Goal: Navigation & Orientation: Find specific page/section

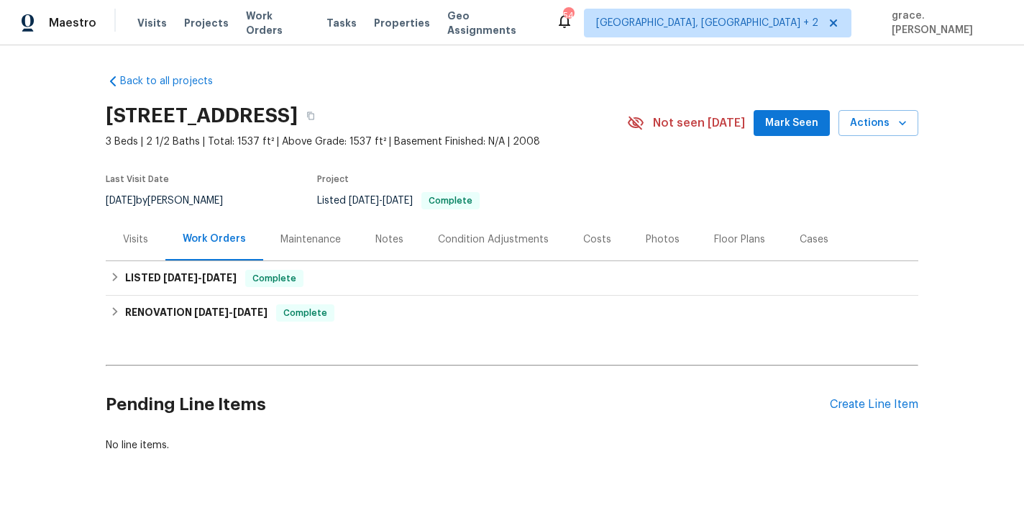
click at [646, 236] on div "Photos" at bounding box center [663, 239] width 34 height 14
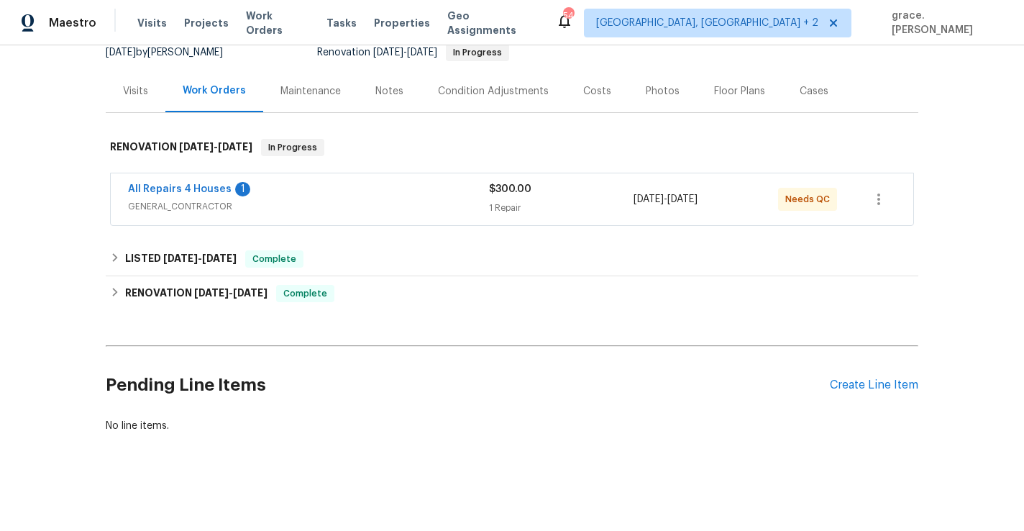
scroll to position [147, 0]
click at [648, 91] on div "Photos" at bounding box center [663, 92] width 34 height 14
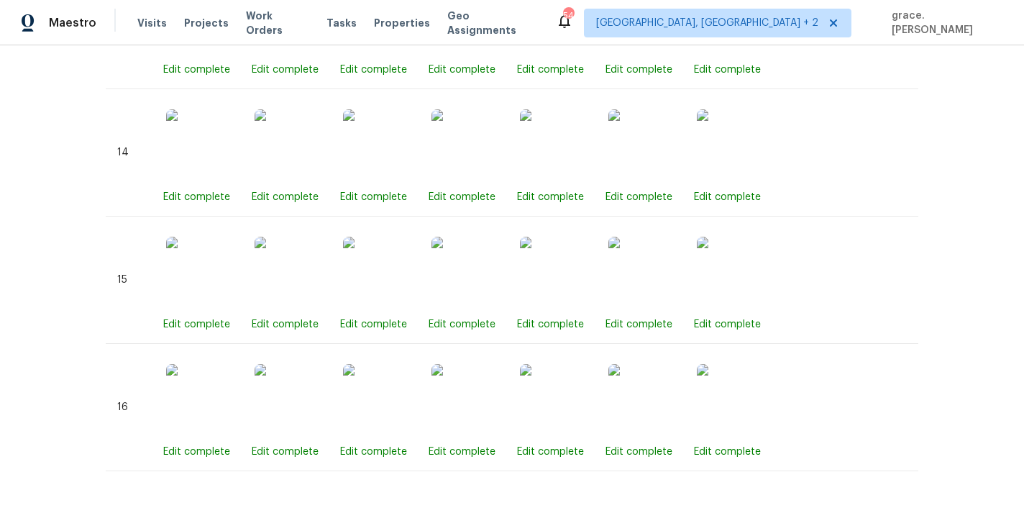
scroll to position [2379, 0]
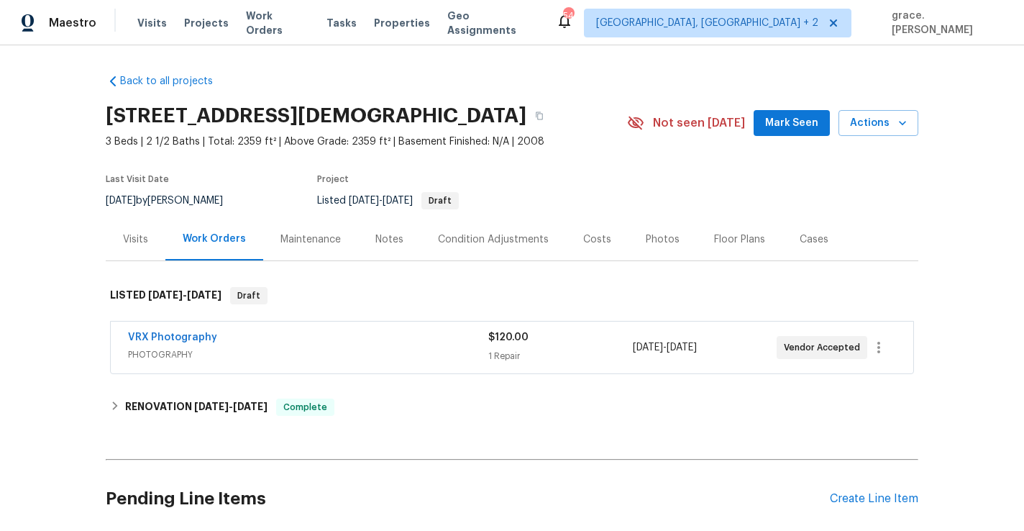
click at [667, 244] on div "Photos" at bounding box center [663, 239] width 34 height 14
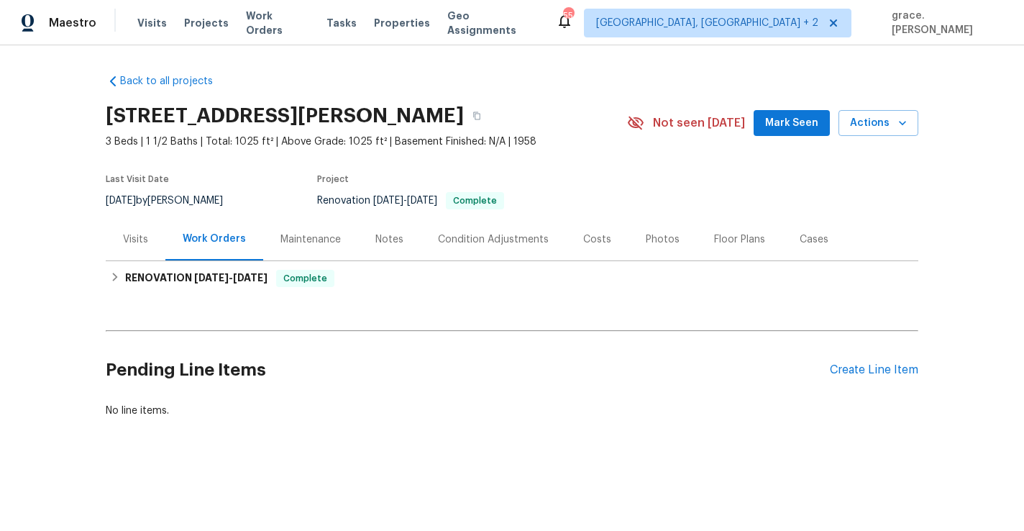
click at [668, 243] on div "Photos" at bounding box center [663, 239] width 34 height 14
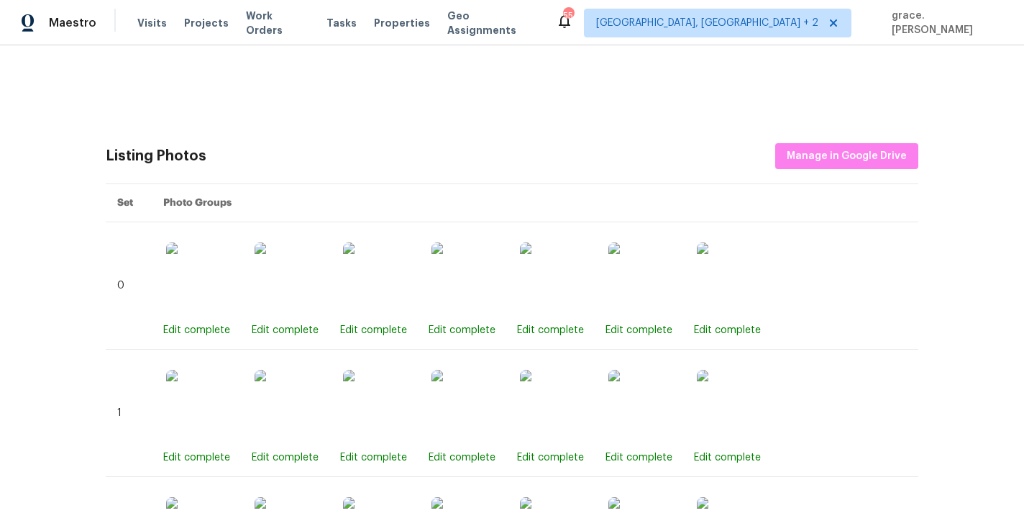
scroll to position [342, 0]
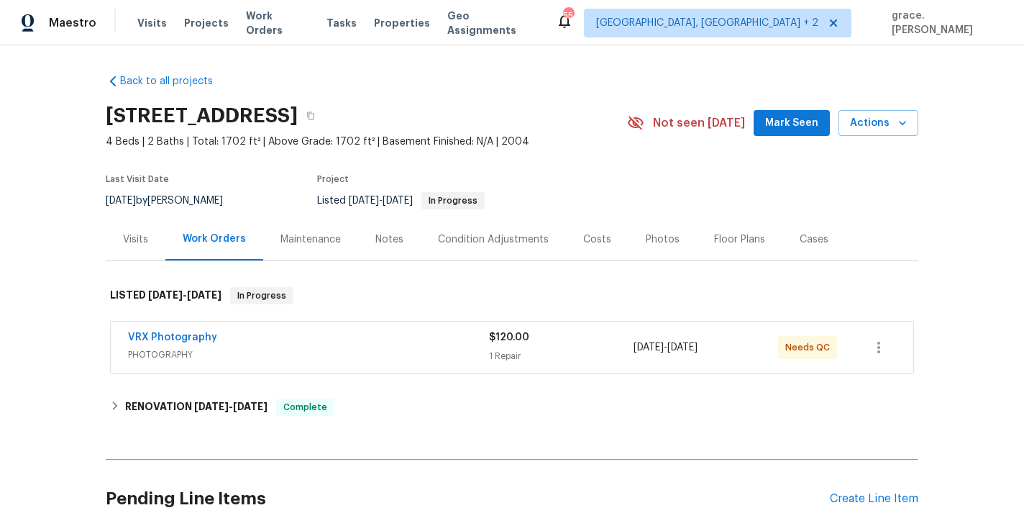
click at [660, 240] on div "Photos" at bounding box center [663, 239] width 34 height 14
